Goal: Task Accomplishment & Management: Complete application form

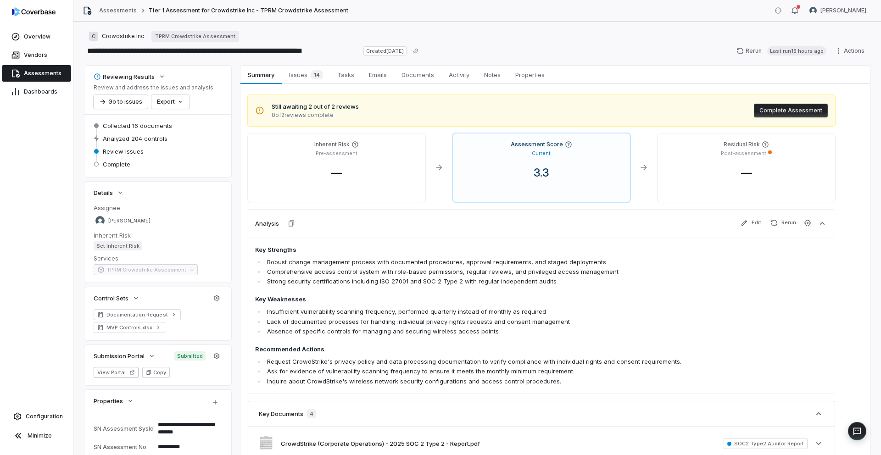
scroll to position [4, 0]
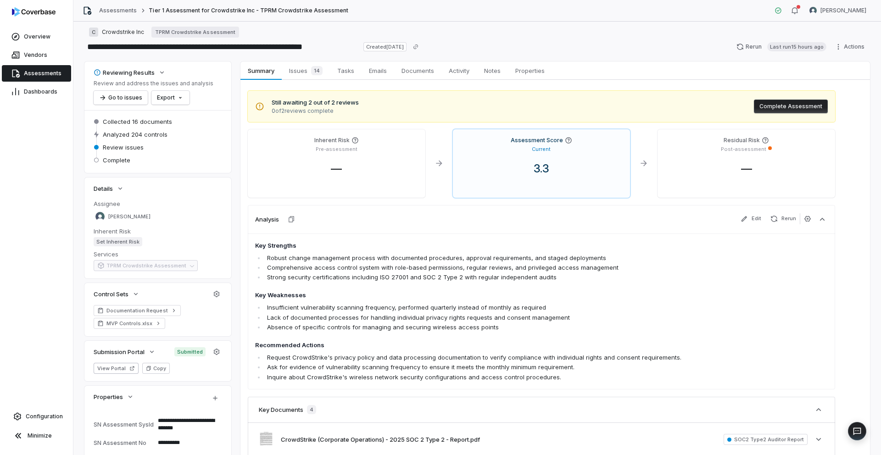
type textarea "*"
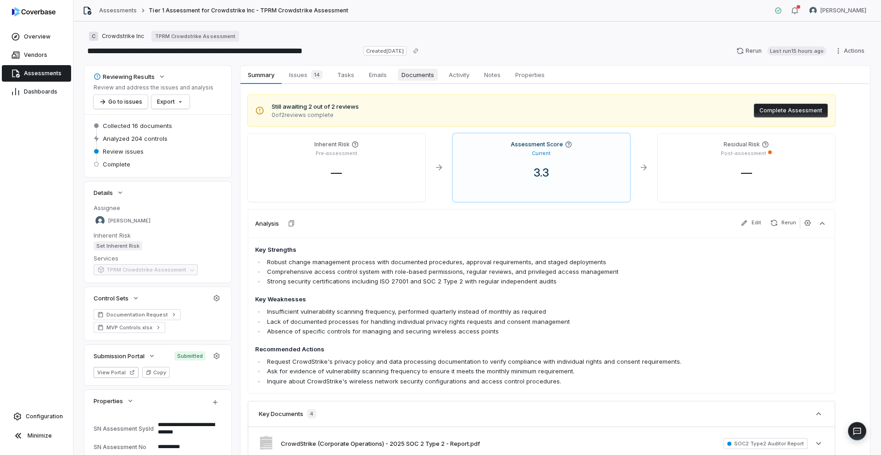
click at [410, 73] on span "Documents" at bounding box center [418, 75] width 40 height 12
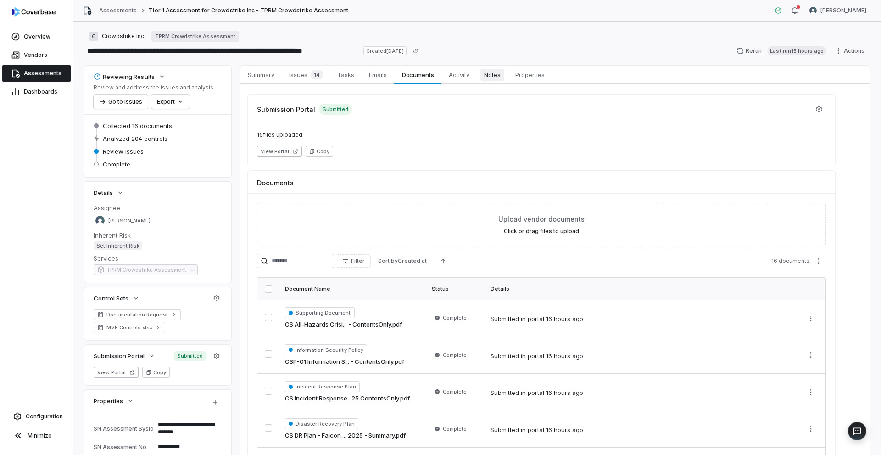
click at [495, 76] on span "Notes" at bounding box center [492, 75] width 24 height 12
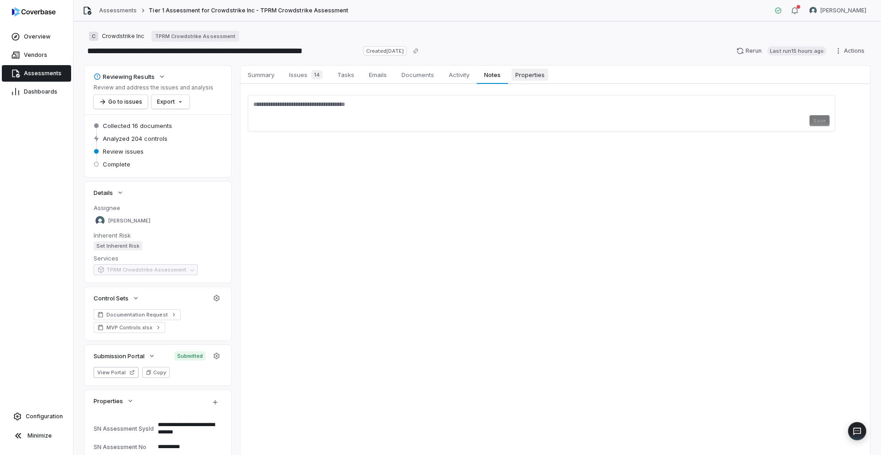
click at [527, 75] on span "Properties" at bounding box center [529, 75] width 37 height 12
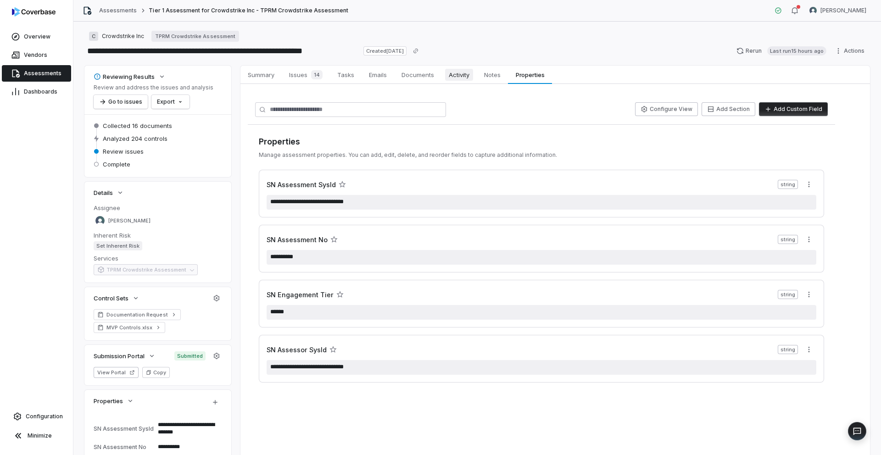
click at [461, 77] on span "Activity" at bounding box center [459, 75] width 28 height 12
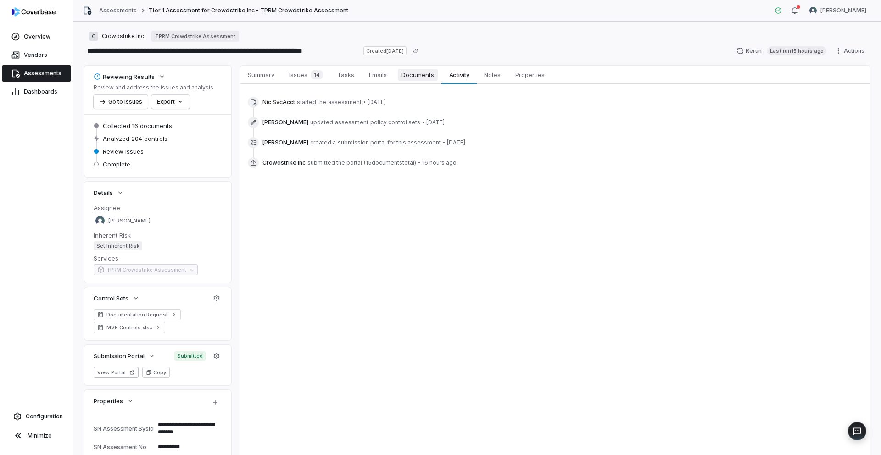
click at [427, 77] on span "Documents" at bounding box center [418, 75] width 40 height 12
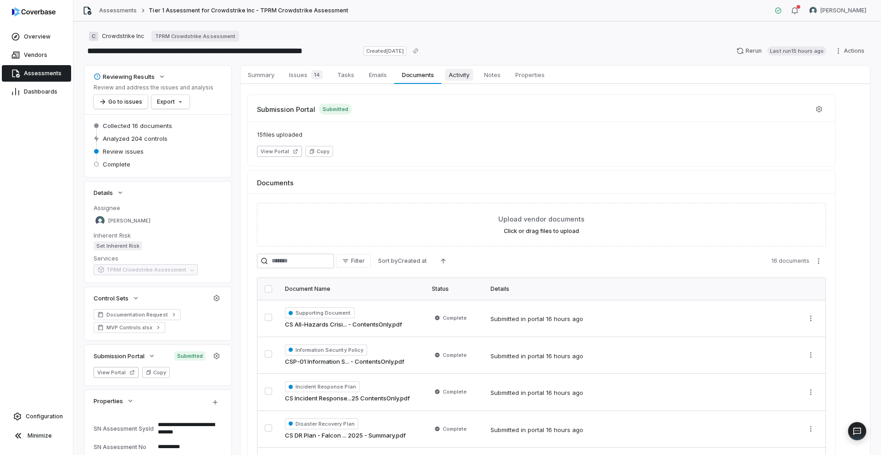
click at [458, 74] on span "Activity" at bounding box center [459, 75] width 28 height 12
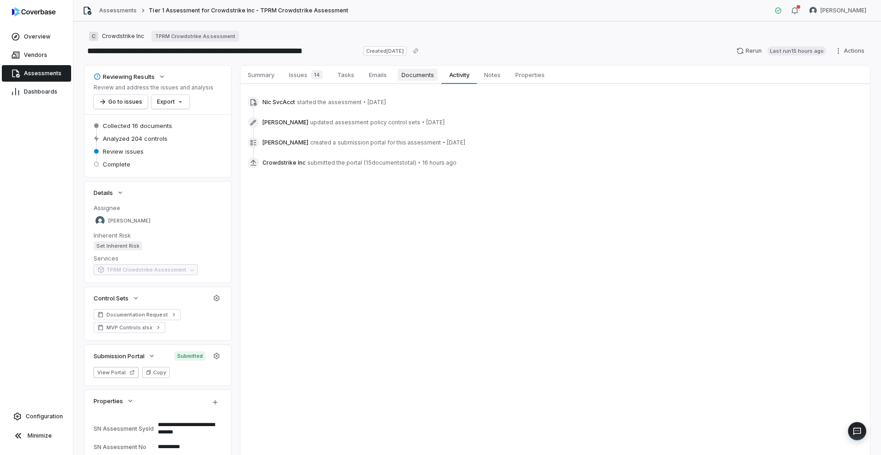
click at [419, 76] on span "Documents" at bounding box center [418, 75] width 40 height 12
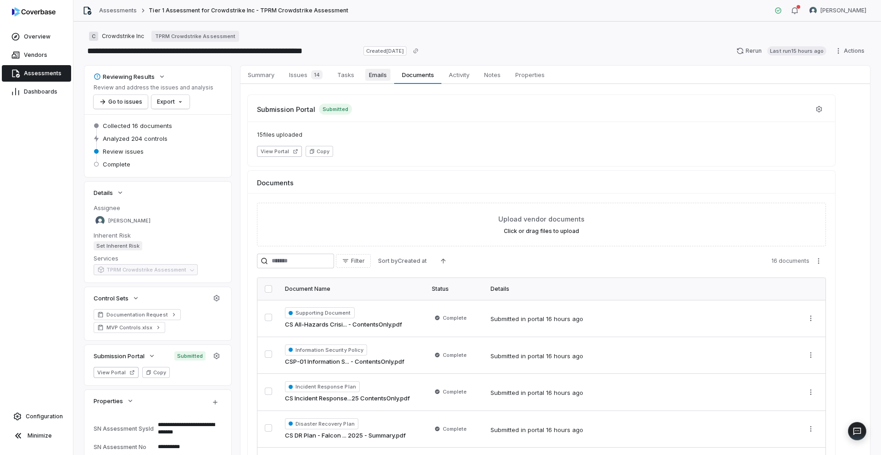
click at [372, 76] on span "Emails" at bounding box center [377, 75] width 25 height 12
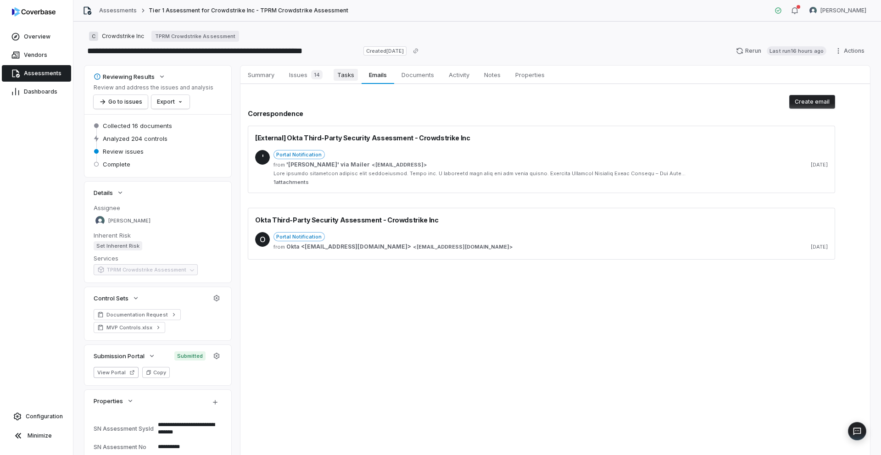
click at [350, 78] on span "Tasks" at bounding box center [345, 75] width 24 height 12
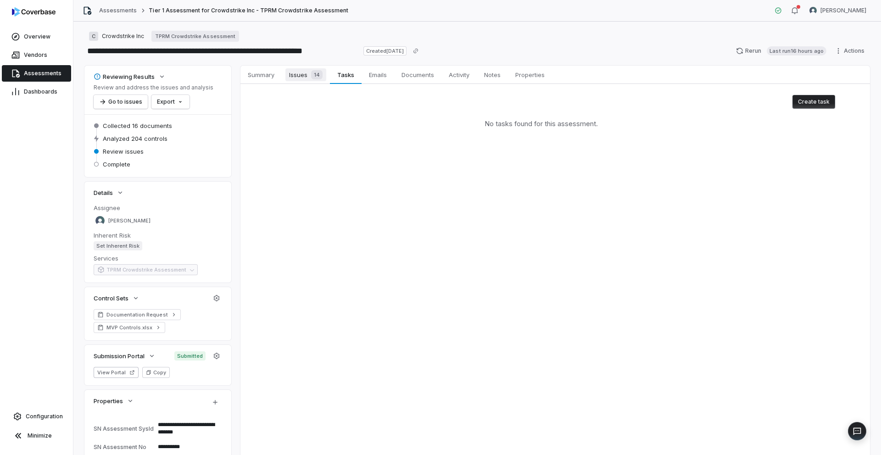
click at [305, 75] on span "Issues 14" at bounding box center [305, 74] width 41 height 13
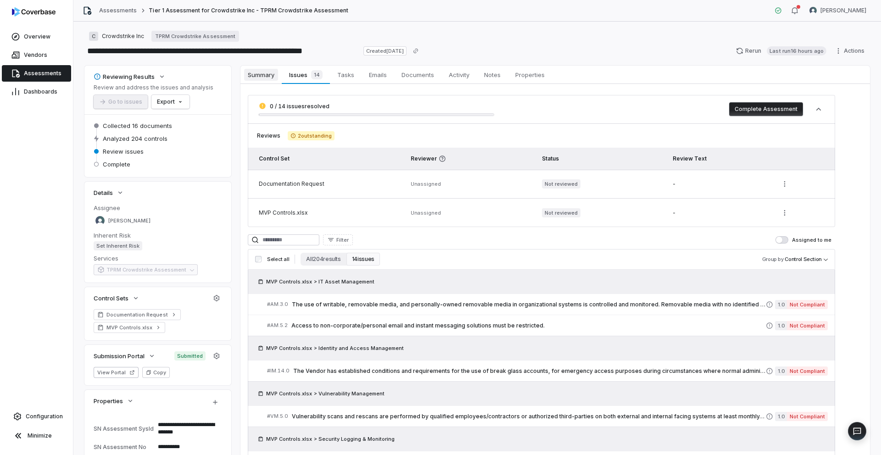
click at [262, 78] on span "Summary" at bounding box center [261, 75] width 34 height 12
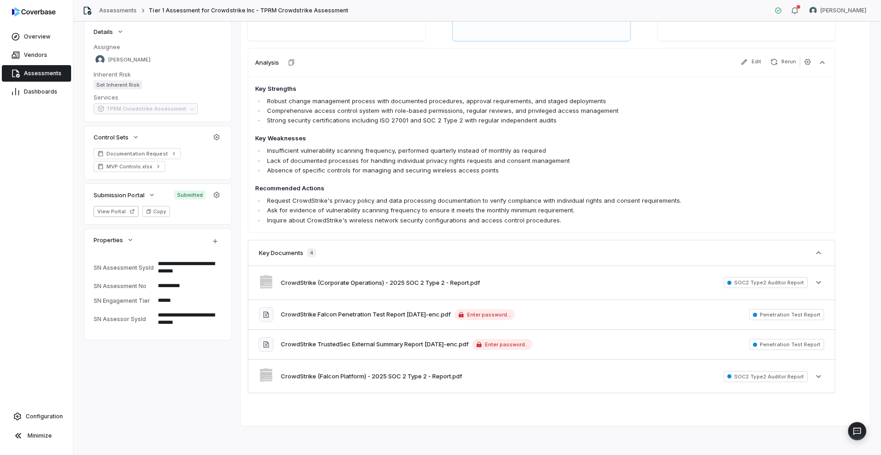
scroll to position [161, 0]
click at [435, 315] on button "CrowdStrike Falcon Penetration Test Report [DATE]-enc.pdf" at bounding box center [366, 314] width 170 height 9
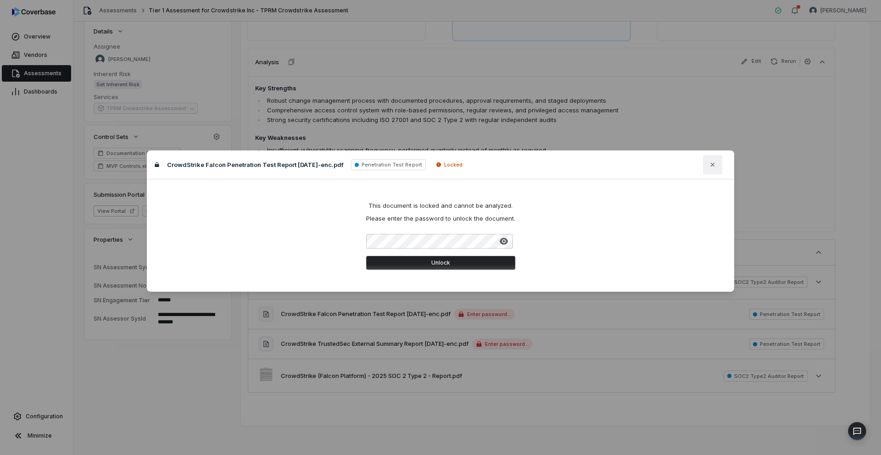
click at [711, 165] on icon "button" at bounding box center [712, 164] width 7 height 7
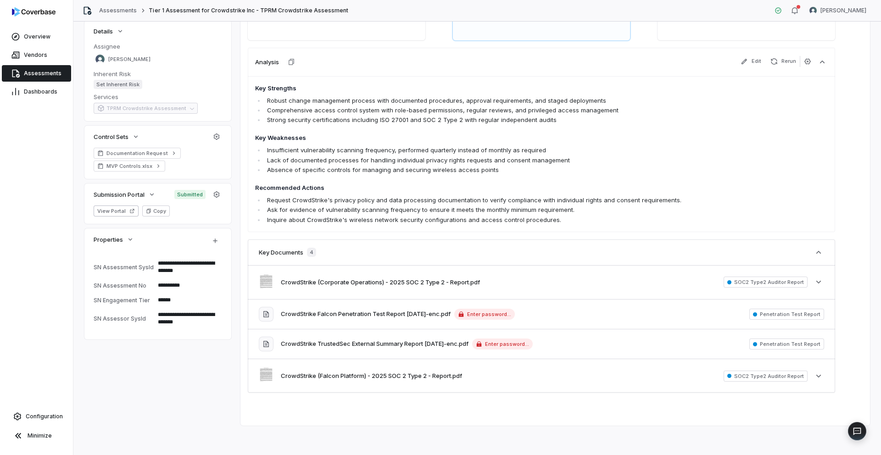
click at [600, 198] on li "Request CrowdStrike's privacy policy and data processing documentation to verif…" at bounding box center [489, 200] width 448 height 10
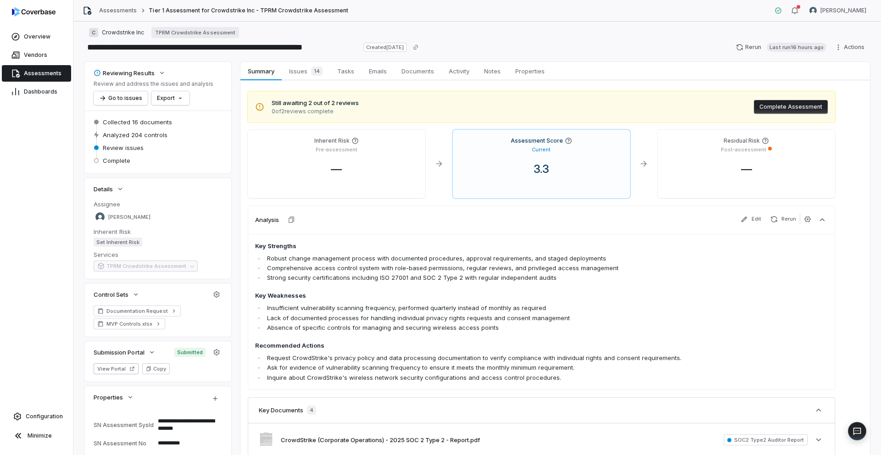
scroll to position [0, 0]
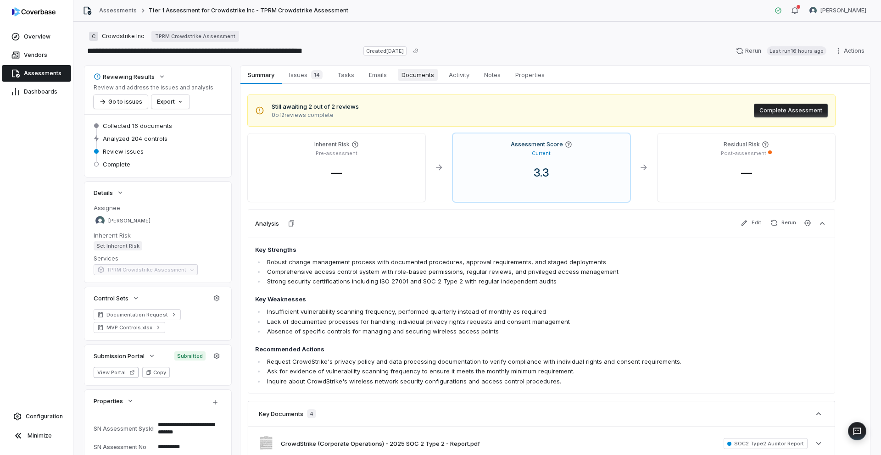
click at [421, 73] on span "Documents" at bounding box center [418, 75] width 40 height 12
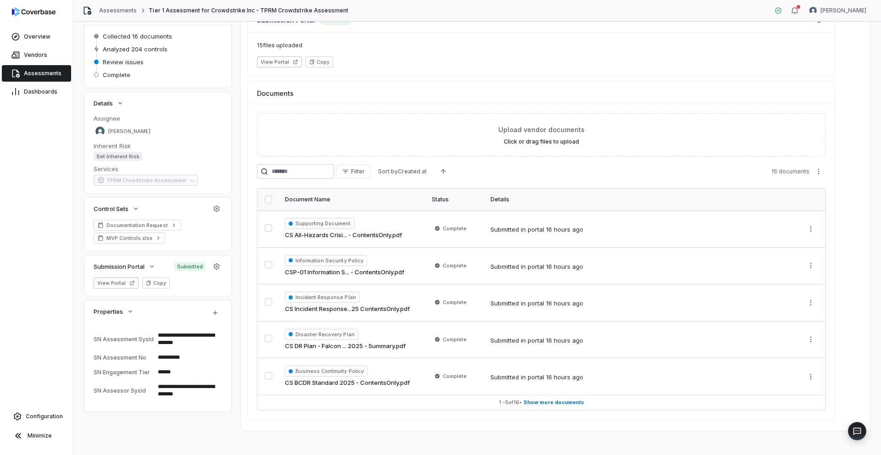
scroll to position [94, 0]
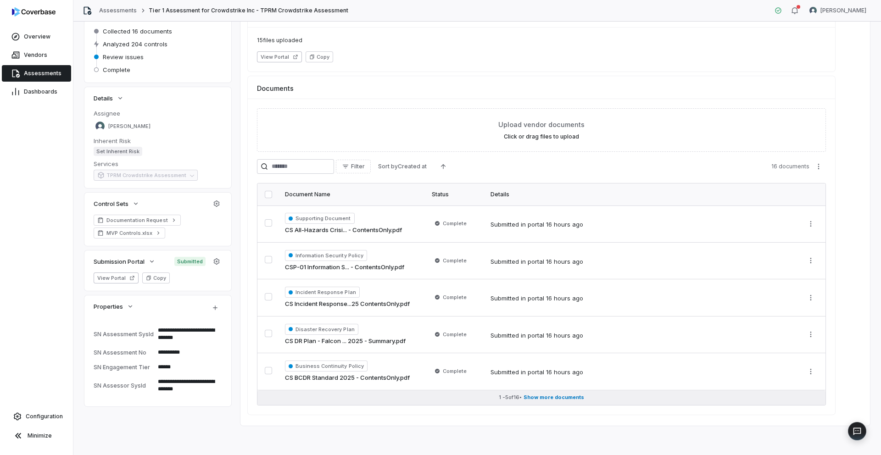
click at [566, 398] on span "Show more documents" at bounding box center [553, 397] width 61 height 7
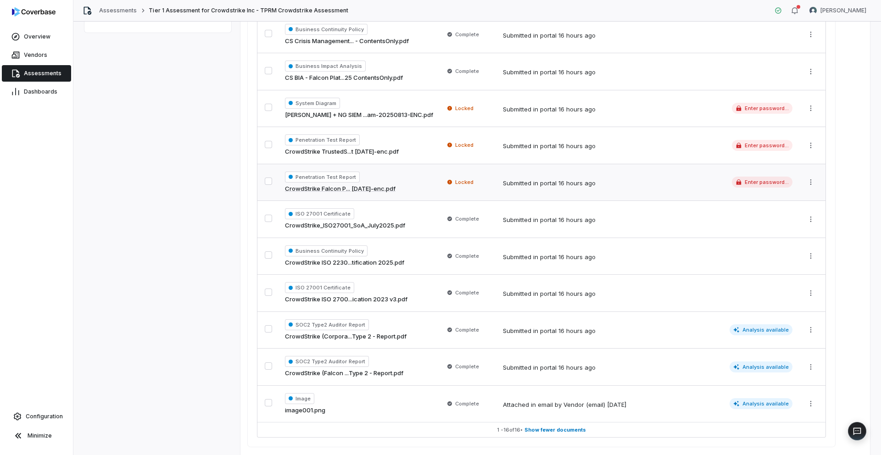
scroll to position [500, 0]
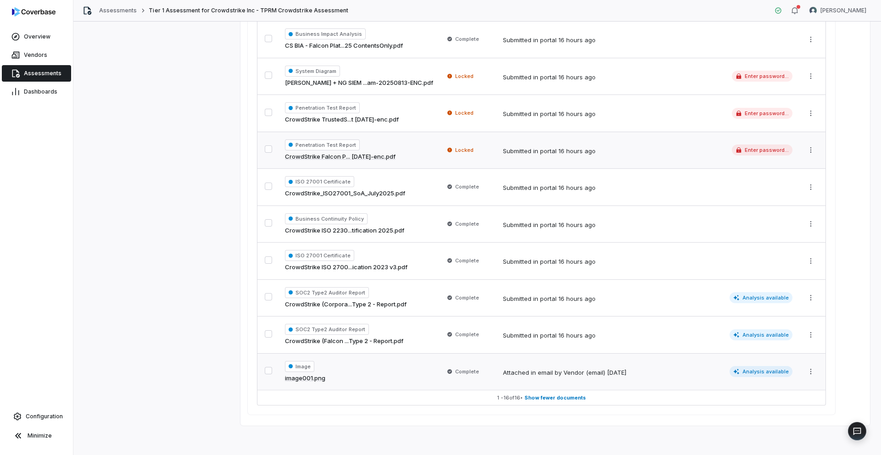
click at [317, 379] on link "image001.png" at bounding box center [305, 378] width 40 height 9
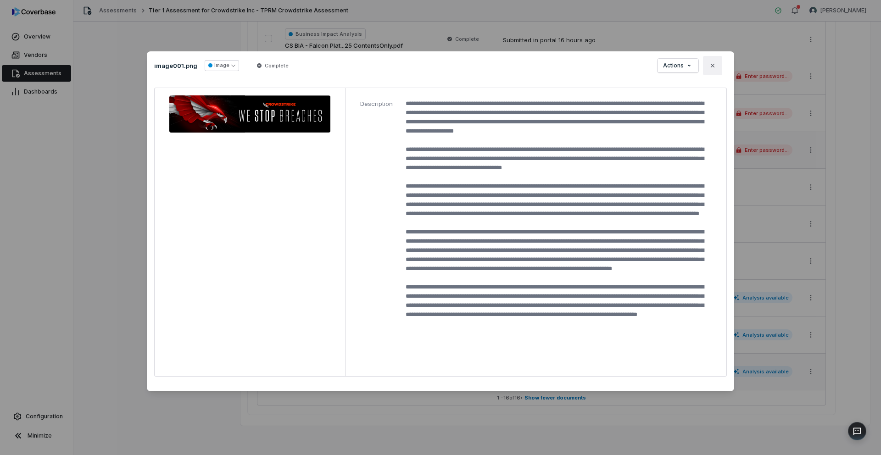
click at [711, 65] on icon "button" at bounding box center [712, 65] width 4 height 4
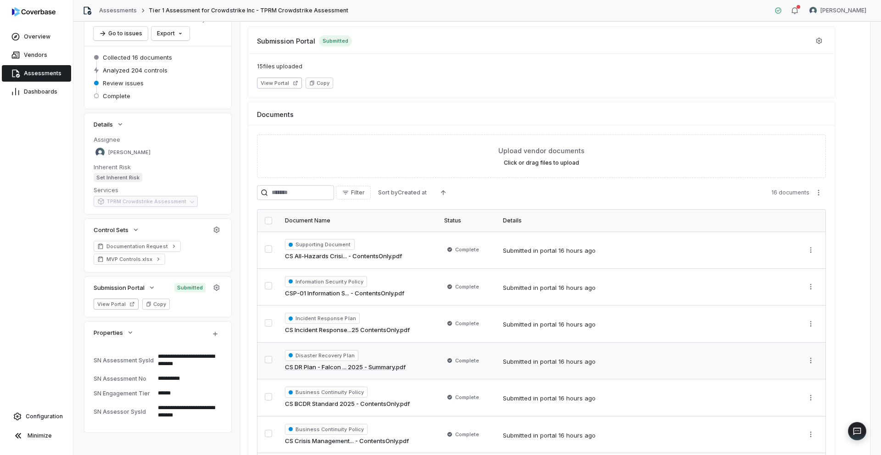
scroll to position [68, 0]
click at [798, 10] on icon "button" at bounding box center [794, 10] width 7 height 7
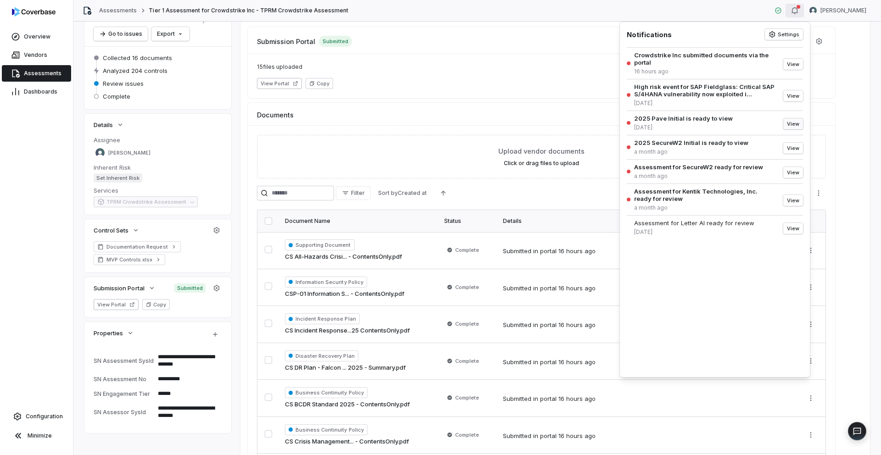
click at [788, 122] on button "View" at bounding box center [793, 123] width 20 height 11
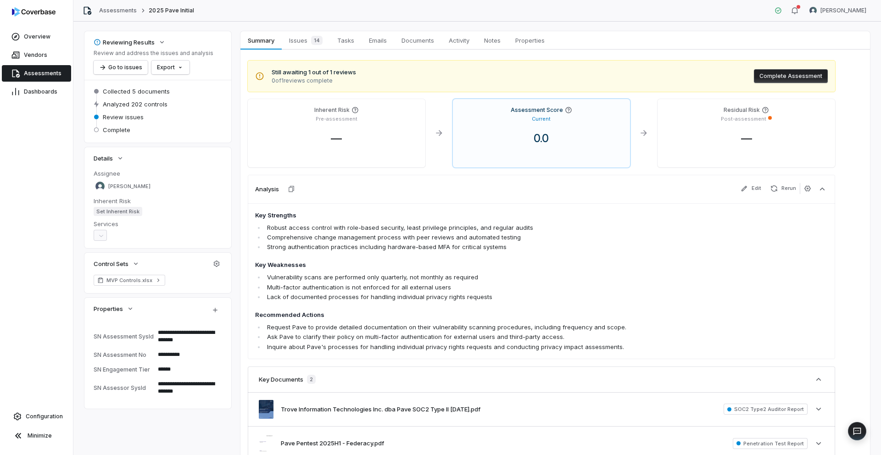
scroll to position [13, 0]
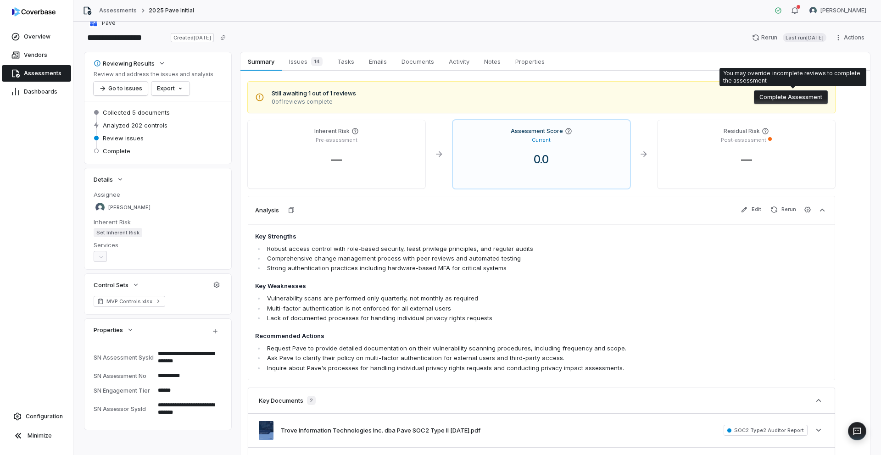
click at [787, 97] on button "Complete Assessment" at bounding box center [791, 97] width 74 height 14
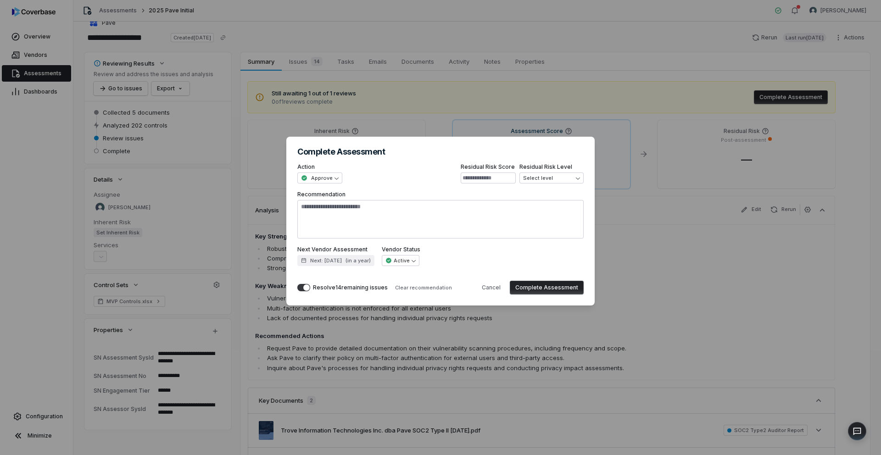
click at [531, 286] on button "Complete Assessment" at bounding box center [547, 288] width 74 height 14
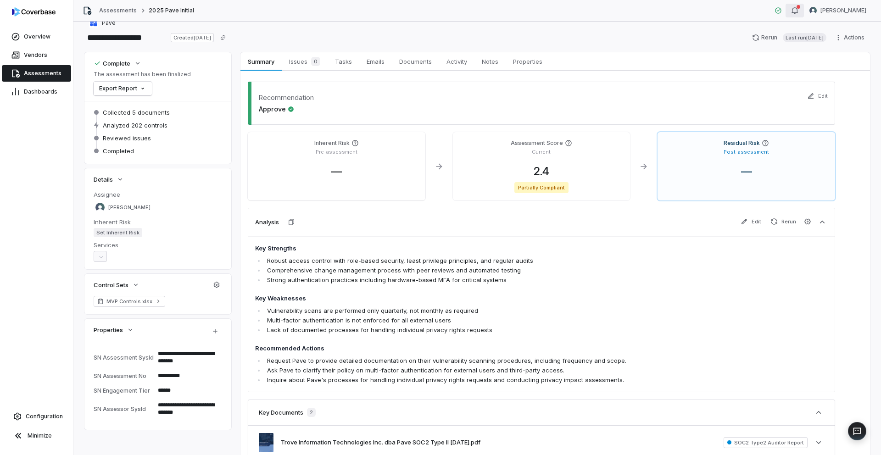
click at [800, 8] on div "button" at bounding box center [798, 7] width 4 height 4
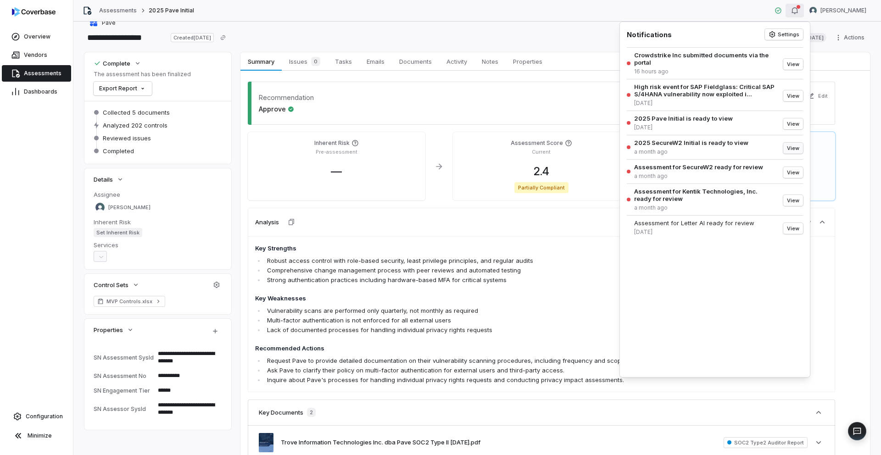
click at [792, 148] on button "View" at bounding box center [793, 148] width 20 height 11
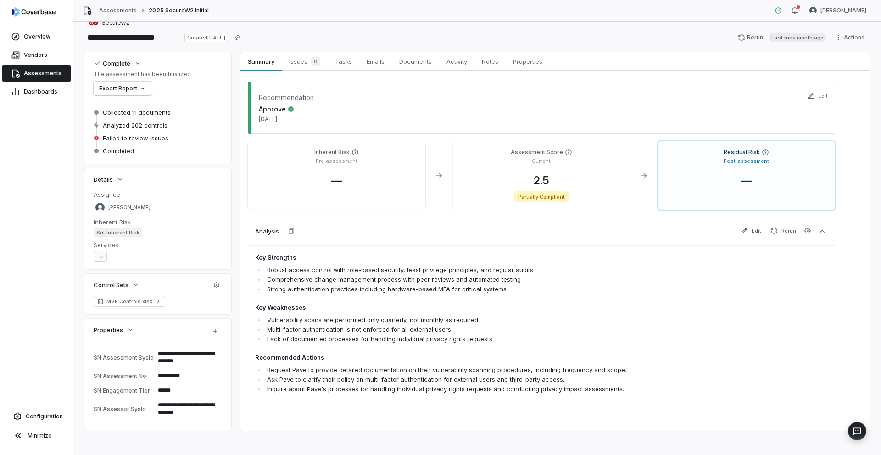
scroll to position [18, 0]
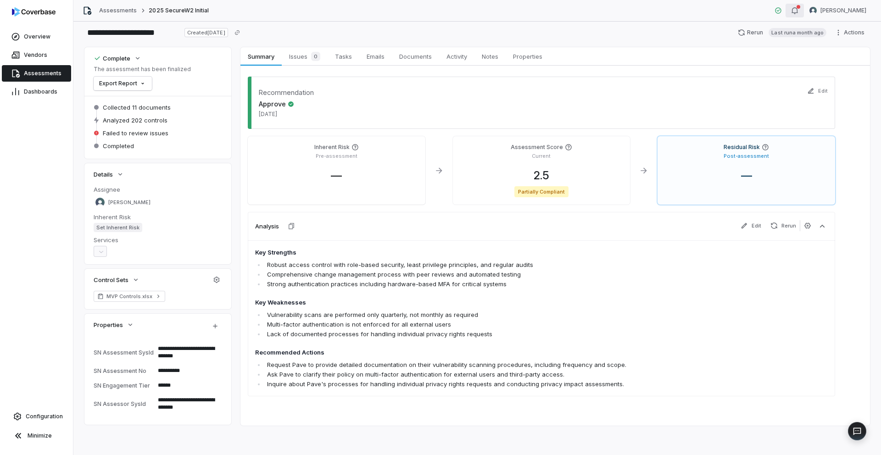
click at [798, 14] on icon "button" at bounding box center [794, 10] width 7 height 7
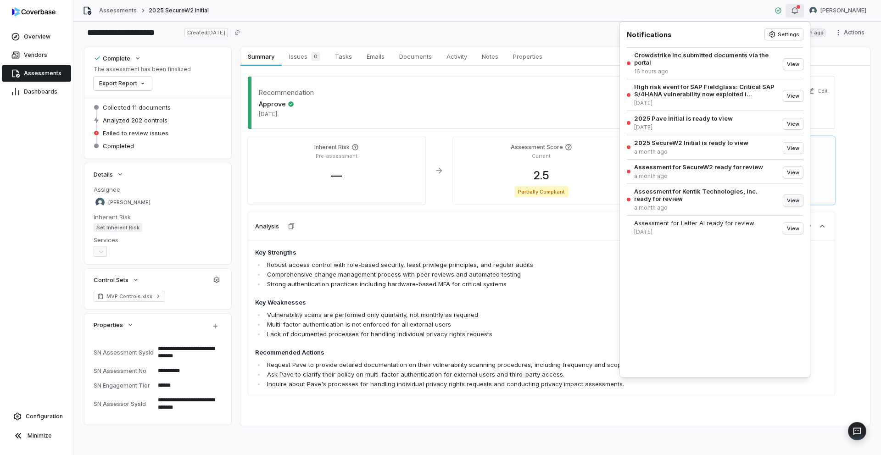
click at [789, 199] on button "View" at bounding box center [793, 200] width 20 height 11
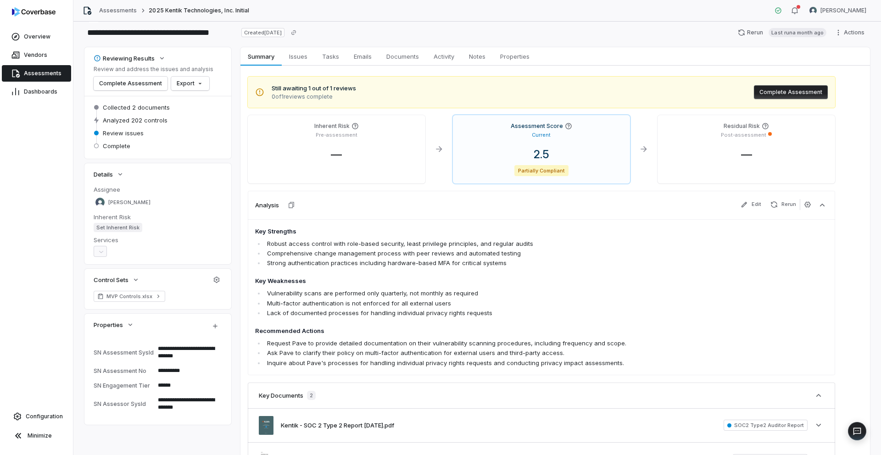
click at [779, 93] on button "Complete Assessment" at bounding box center [791, 92] width 74 height 14
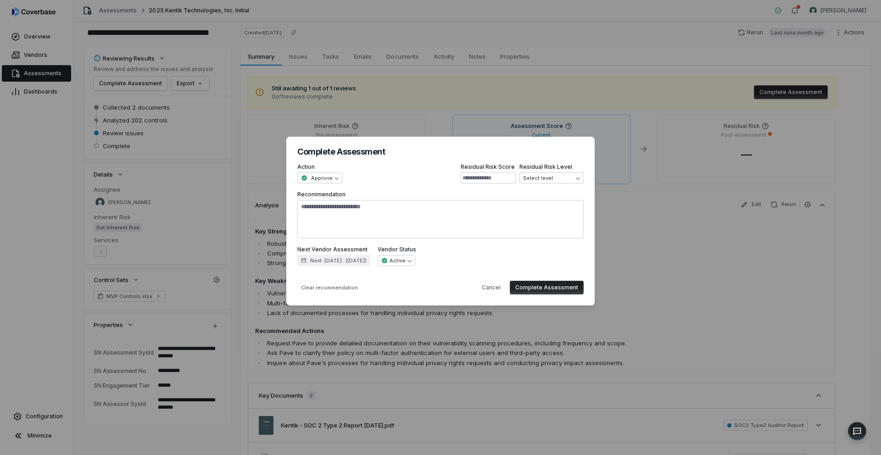
click at [564, 287] on button "Complete Assessment" at bounding box center [547, 288] width 74 height 14
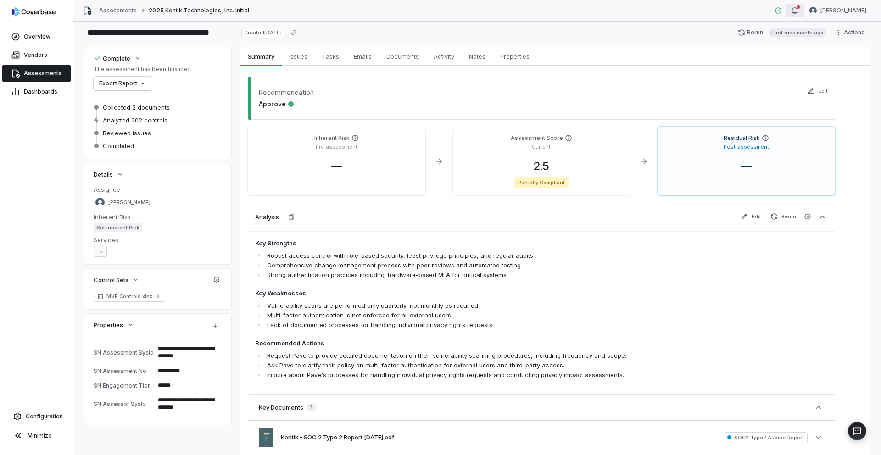
click at [798, 9] on icon "button" at bounding box center [794, 10] width 7 height 7
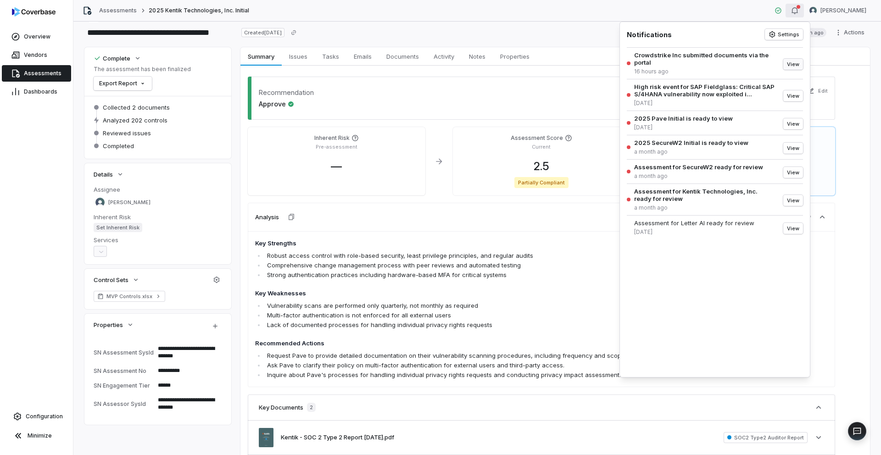
click at [794, 66] on button "View" at bounding box center [793, 64] width 20 height 11
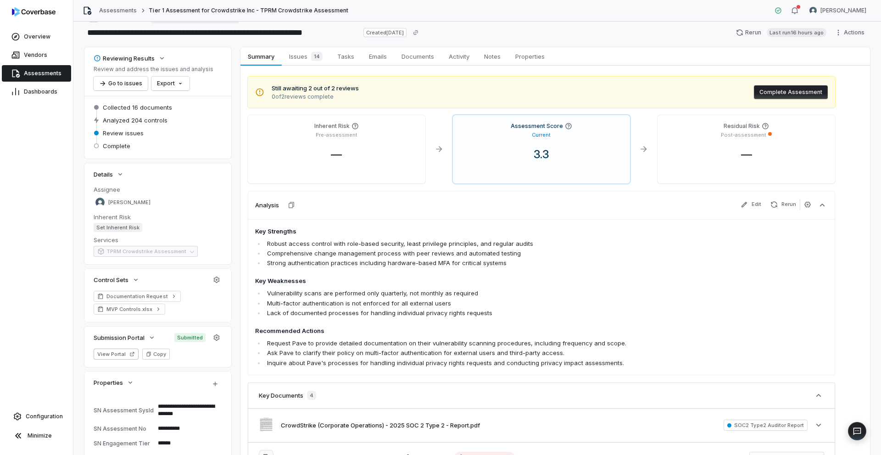
type textarea "*"
